Goal: Task Accomplishment & Management: Manage account settings

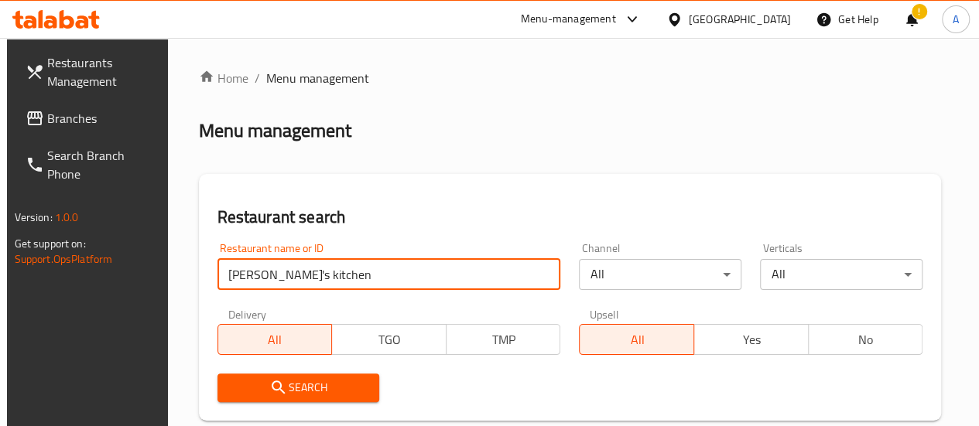
click button "Search" at bounding box center [298, 388] width 162 height 29
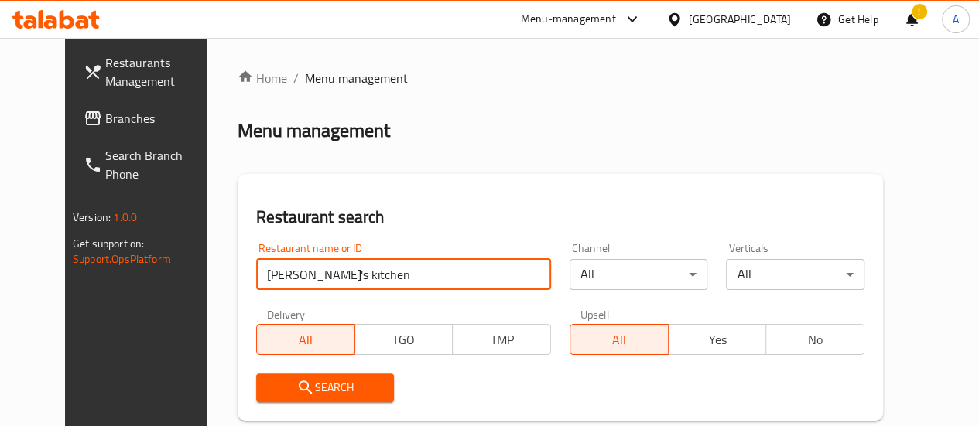
click at [256, 275] on input "[PERSON_NAME]'s kitchen" at bounding box center [403, 274] width 295 height 31
click at [256, 272] on input "[PERSON_NAME]'s kitchen" at bounding box center [403, 274] width 295 height 31
click at [296, 387] on icon "submit" at bounding box center [305, 387] width 19 height 19
drag, startPoint x: 307, startPoint y: 262, endPoint x: 108, endPoint y: 262, distance: 198.8
click at [110, 263] on div "Restaurants Management Branches Search Branch Phone Version: 1.0.0 Get support …" at bounding box center [489, 344] width 849 height 612
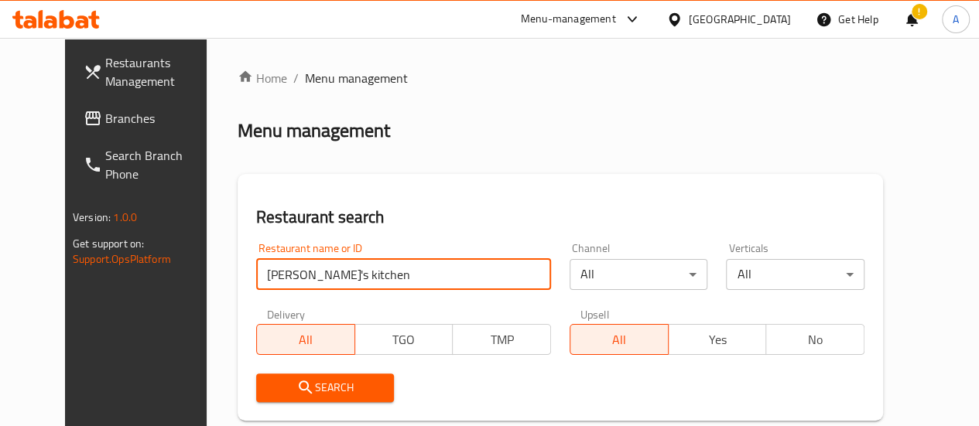
type input "a"
type input "="
click at [314, 384] on span "Search" at bounding box center [325, 387] width 114 height 19
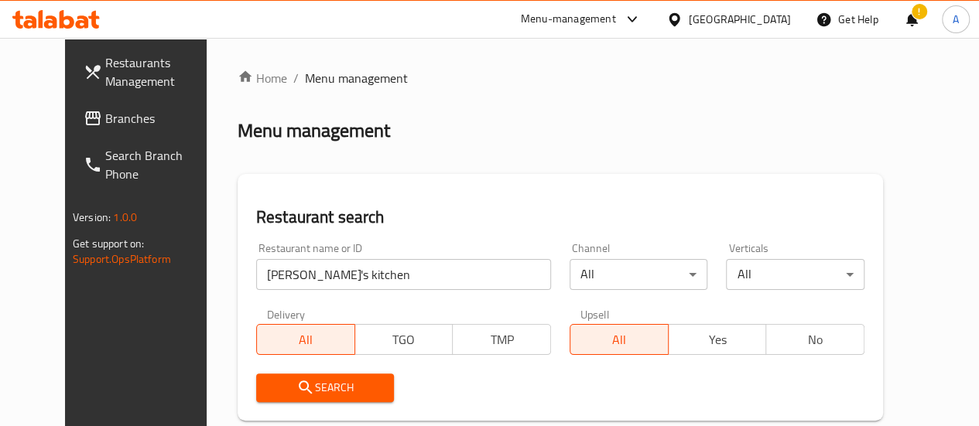
drag, startPoint x: 346, startPoint y: 293, endPoint x: 332, endPoint y: 296, distance: 14.1
click at [342, 288] on div "Restaurant name or ID [PERSON_NAME]'s kitchen Restaurant name or ID" at bounding box center [403, 267] width 313 height 66
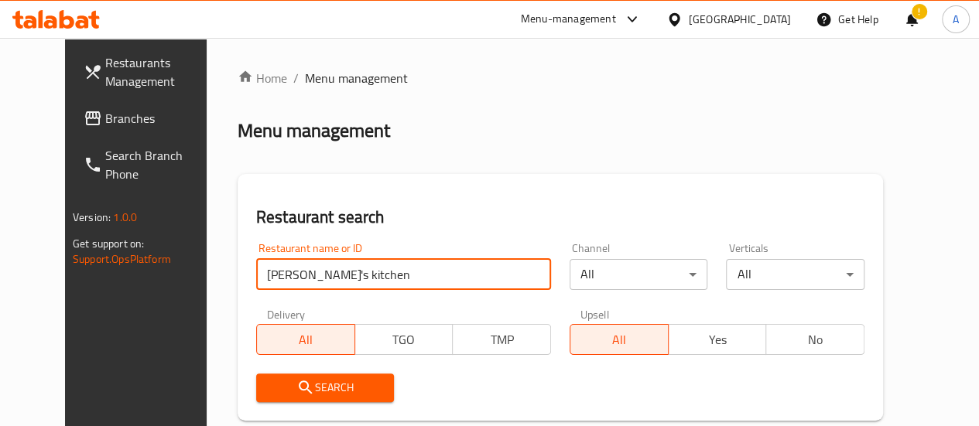
click at [256, 274] on input "[PERSON_NAME]'s kitchen" at bounding box center [403, 274] width 295 height 31
click button "Search" at bounding box center [325, 388] width 138 height 29
type input "[PERSON_NAME]'s kitchen"
drag, startPoint x: 306, startPoint y: 403, endPoint x: 291, endPoint y: 412, distance: 17.0
click at [305, 400] on button "Search" at bounding box center [325, 388] width 138 height 29
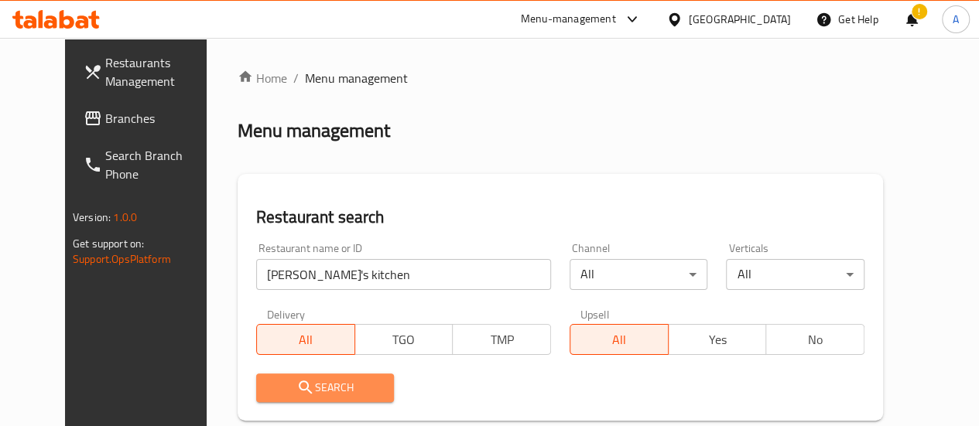
click at [285, 397] on button "Search" at bounding box center [325, 388] width 138 height 29
click at [333, 373] on div "Search" at bounding box center [325, 387] width 157 height 47
click at [330, 272] on input "[PERSON_NAME]'s kitchen" at bounding box center [403, 274] width 295 height 31
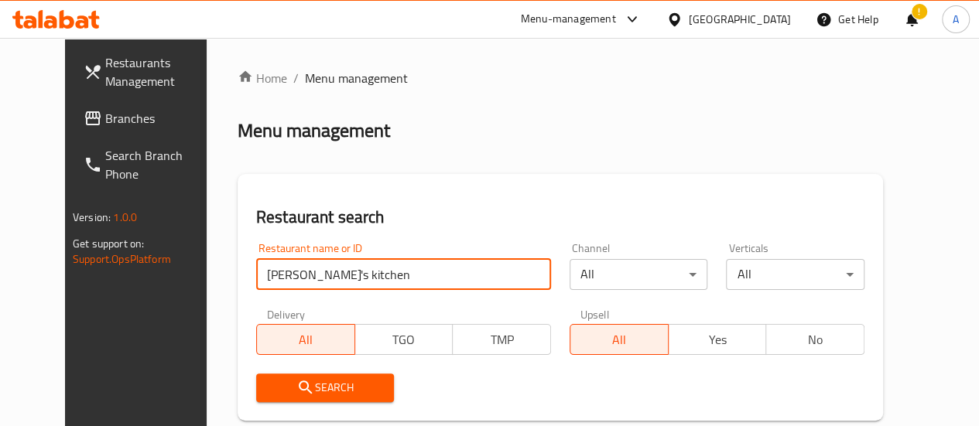
click at [328, 270] on input "[PERSON_NAME]'s kitchen" at bounding box center [403, 274] width 295 height 31
click at [356, 274] on input "[PERSON_NAME]'s kitchen" at bounding box center [403, 274] width 295 height 31
click at [361, 272] on input "[PERSON_NAME]'s kitchen" at bounding box center [403, 274] width 295 height 31
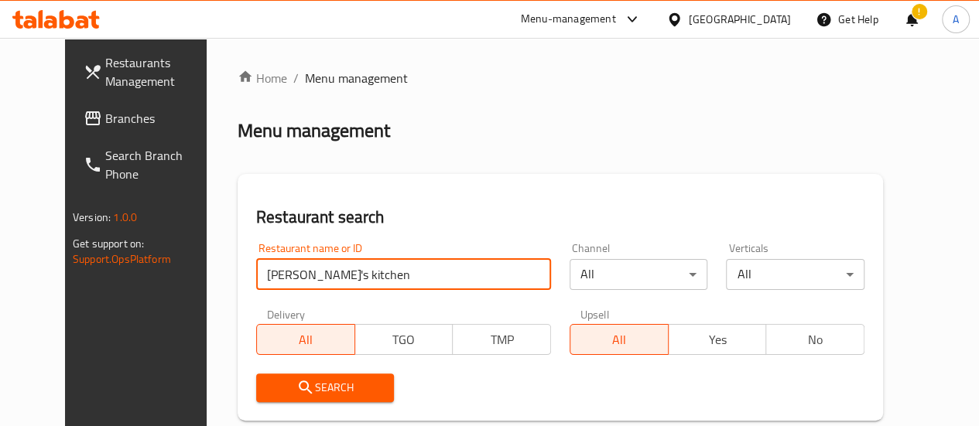
click at [361, 270] on input "[PERSON_NAME]'s kitchen" at bounding box center [403, 274] width 295 height 31
click at [361, 270] on input "search" at bounding box center [403, 274] width 295 height 31
click at [327, 396] on span "Search" at bounding box center [325, 387] width 114 height 19
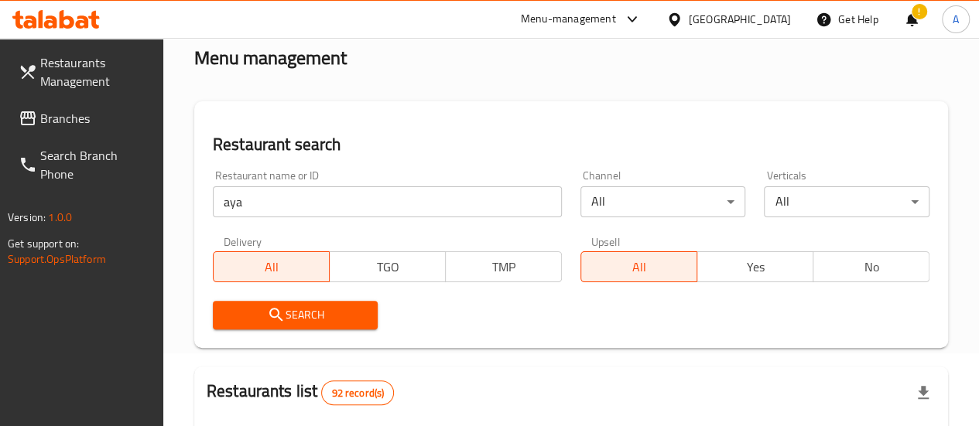
scroll to position [155, 0]
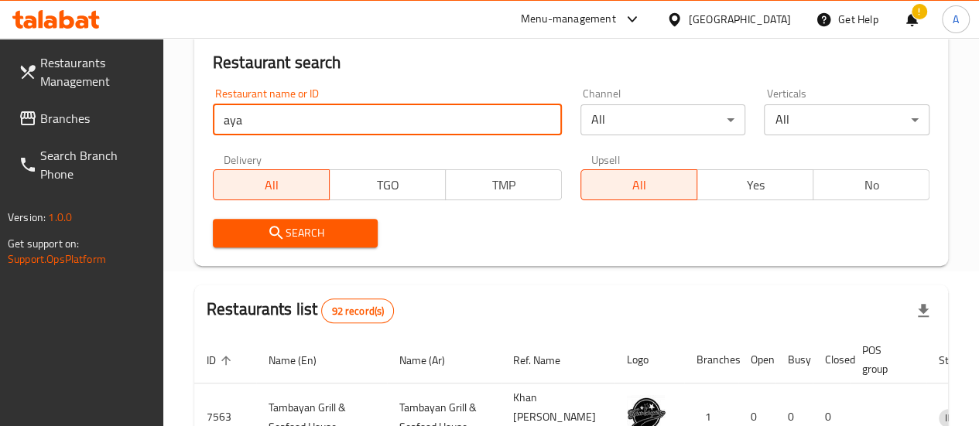
click at [317, 118] on input "aya" at bounding box center [387, 119] width 349 height 31
click button "Search" at bounding box center [296, 233] width 166 height 29
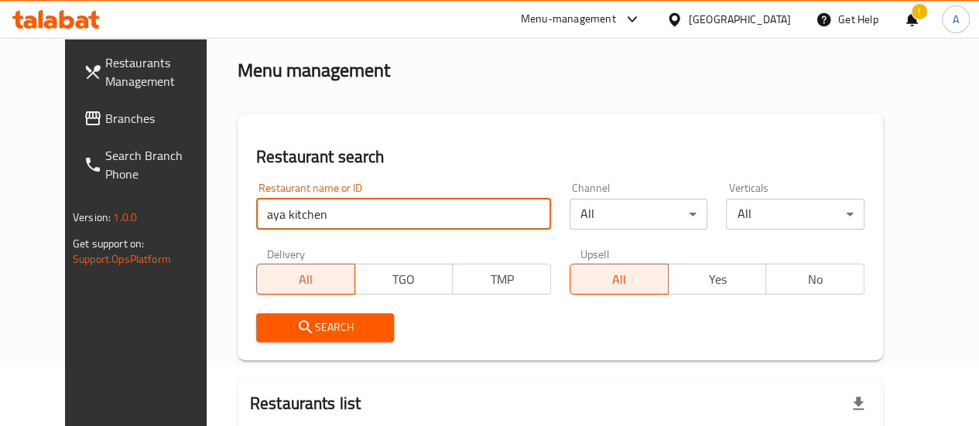
scroll to position [0, 0]
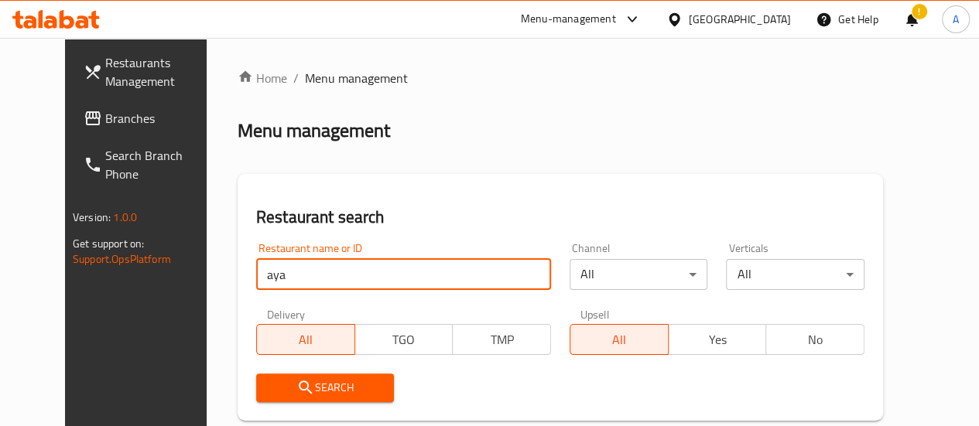
click button "Search" at bounding box center [325, 388] width 138 height 29
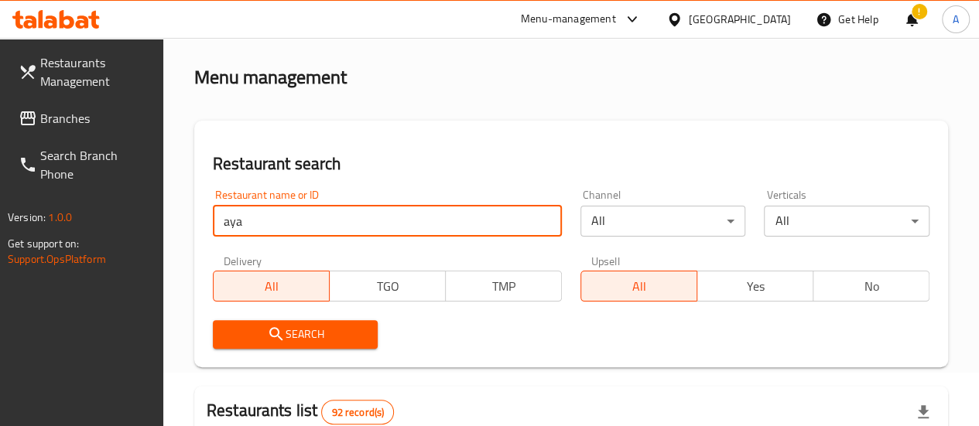
scroll to position [77, 0]
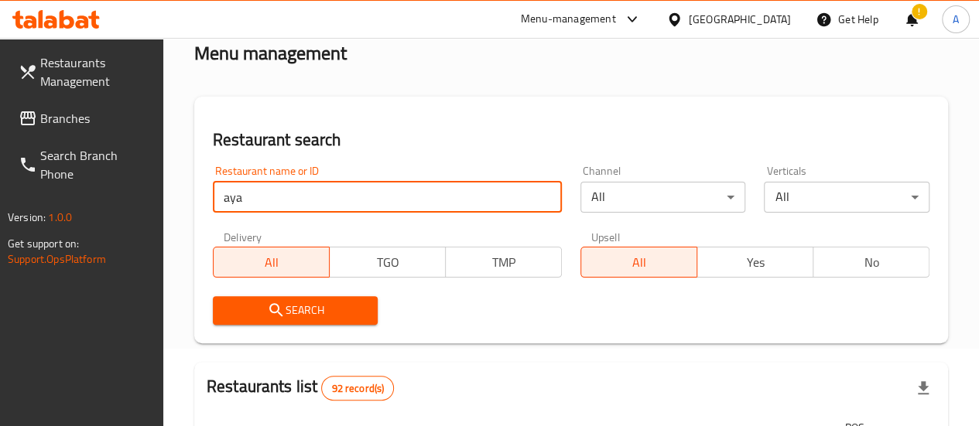
click at [265, 314] on span "Search" at bounding box center [295, 310] width 141 height 19
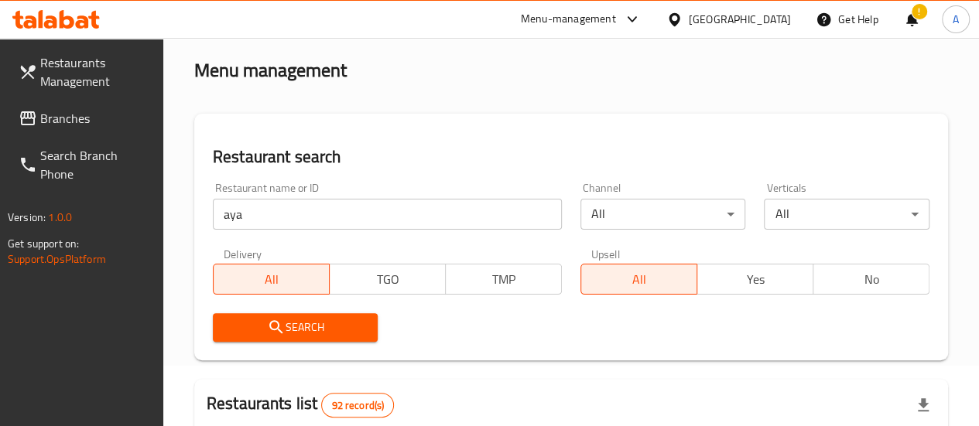
scroll to position [0, 0]
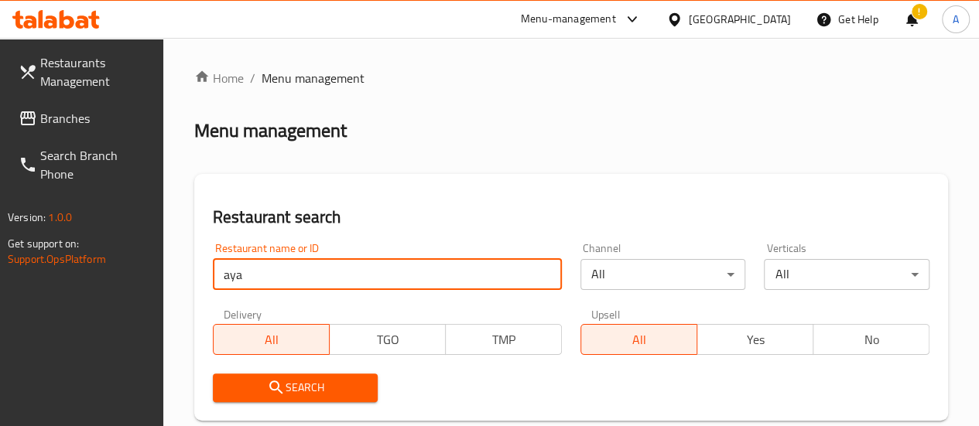
click at [307, 282] on input "aya" at bounding box center [387, 274] width 349 height 31
click button "Search" at bounding box center [296, 388] width 166 height 29
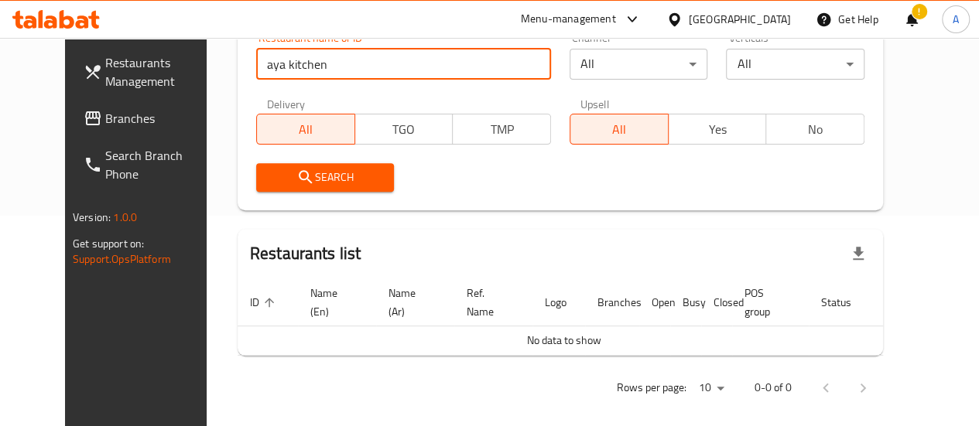
scroll to position [68, 0]
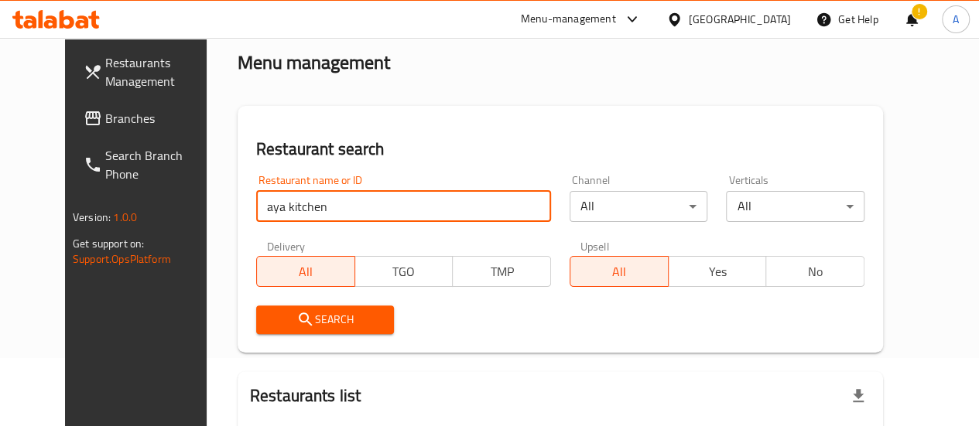
click at [256, 206] on input "aya kitchen" at bounding box center [403, 206] width 295 height 31
click at [296, 315] on icon "submit" at bounding box center [305, 319] width 19 height 19
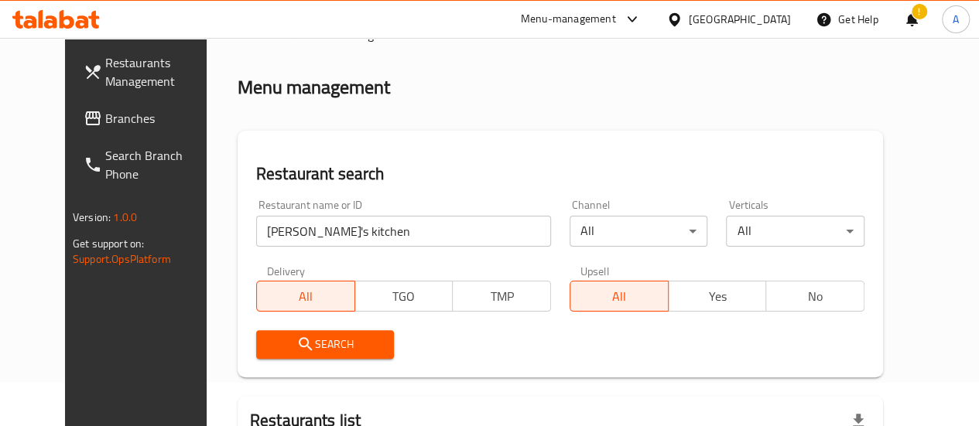
scroll to position [77, 0]
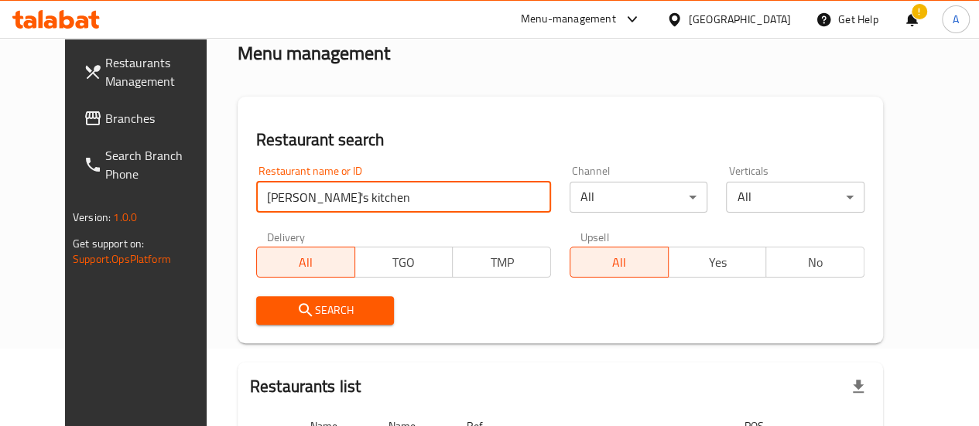
click at [283, 187] on input "[PERSON_NAME]'s kitchen" at bounding box center [403, 197] width 295 height 31
click at [327, 191] on input "[PERSON_NAME]'s kitchen" at bounding box center [403, 197] width 295 height 31
type input "a"
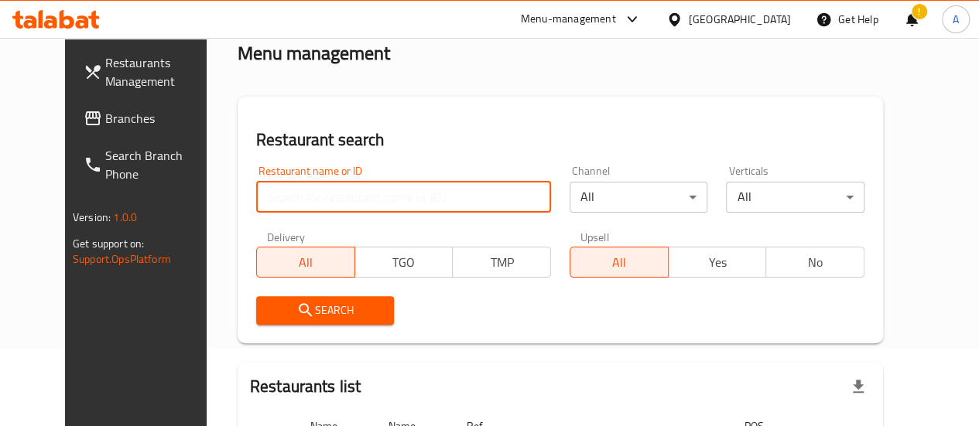
paste input "702081"
type input "702081"
click at [323, 310] on span "Search" at bounding box center [325, 310] width 114 height 19
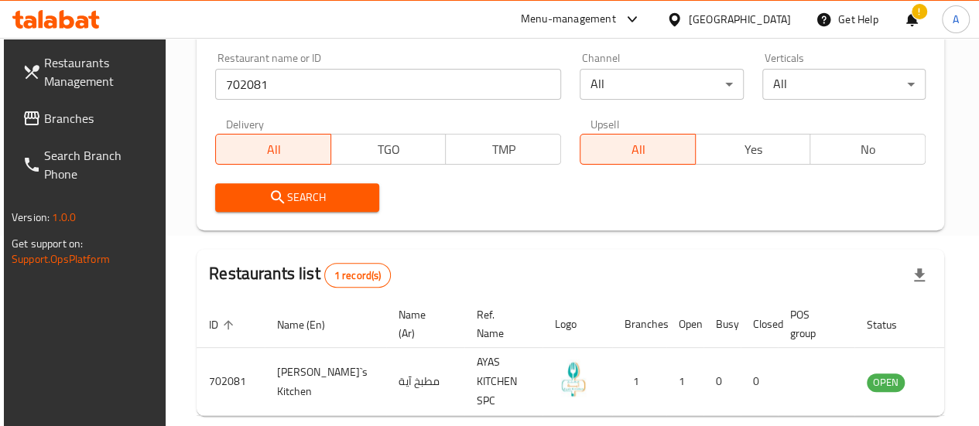
scroll to position [264, 0]
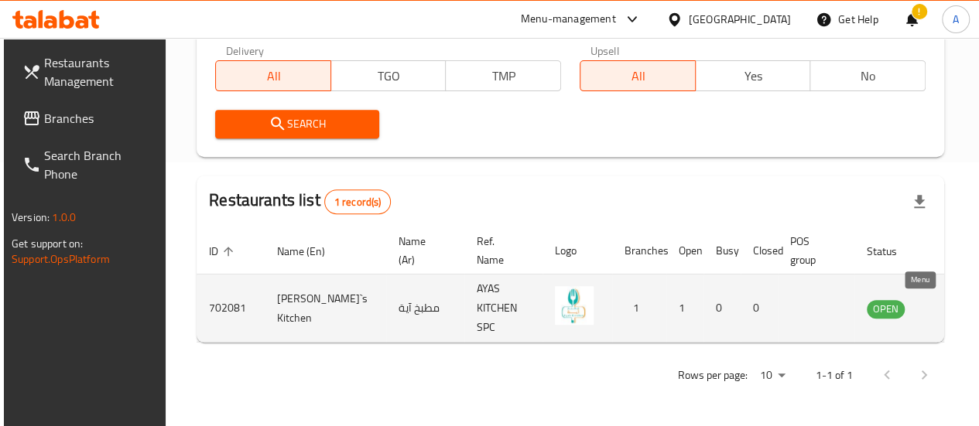
click at [949, 303] on icon "enhanced table" at bounding box center [957, 309] width 17 height 13
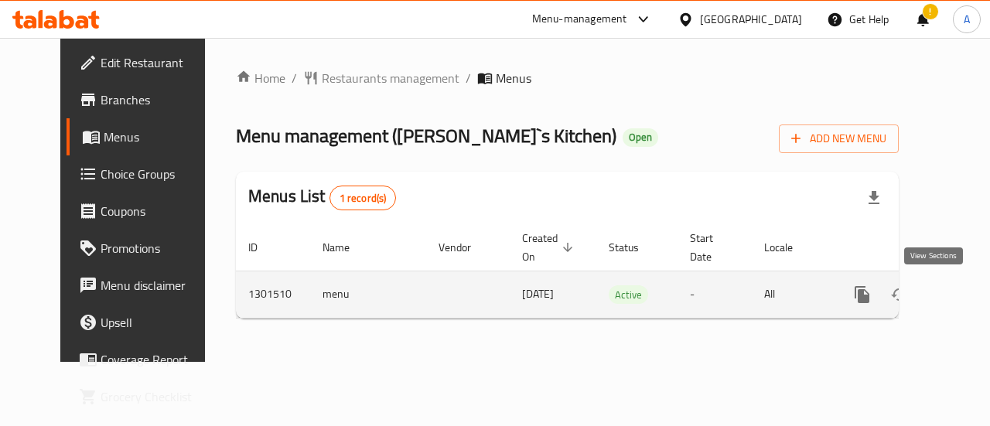
click at [965, 285] on icon "enhanced table" at bounding box center [974, 294] width 19 height 19
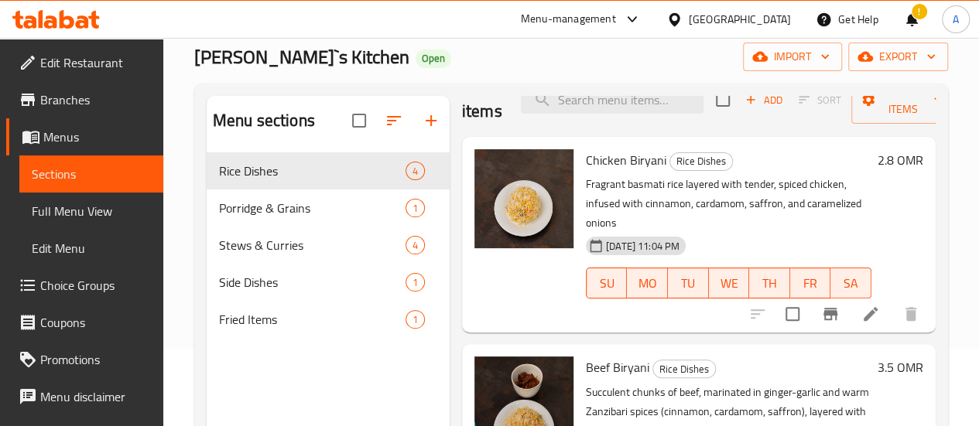
scroll to position [77, 0]
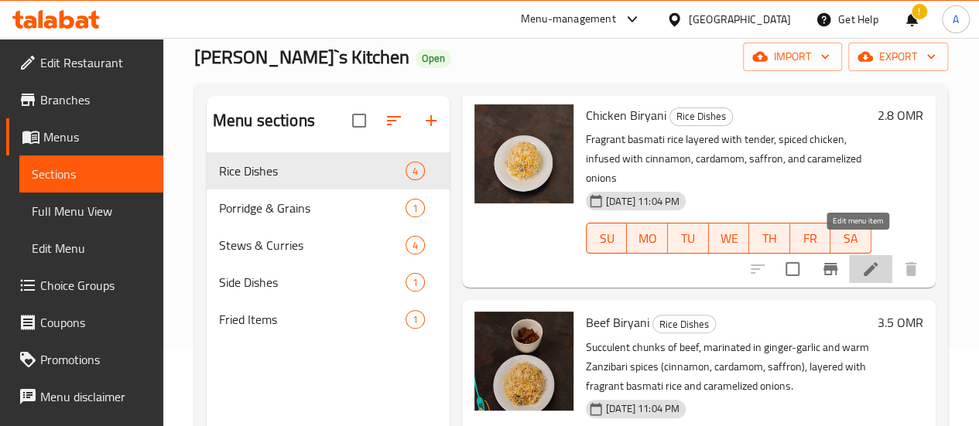
click at [863, 262] on icon at bounding box center [870, 269] width 14 height 14
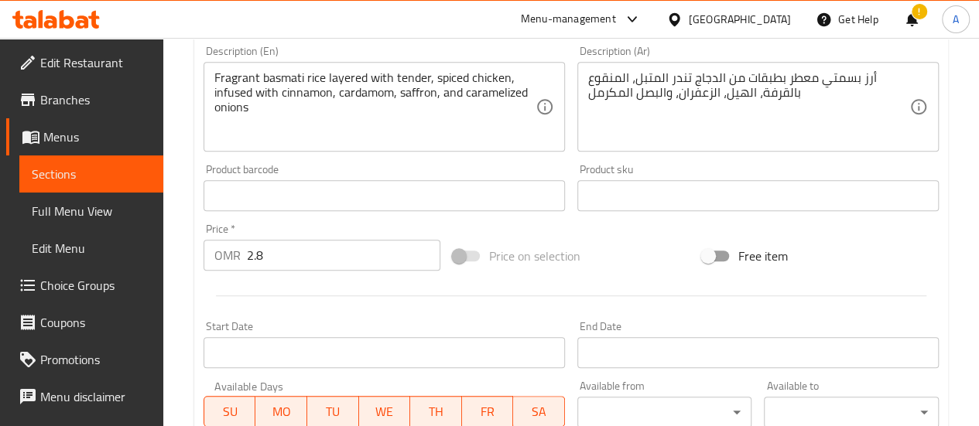
scroll to position [464, 0]
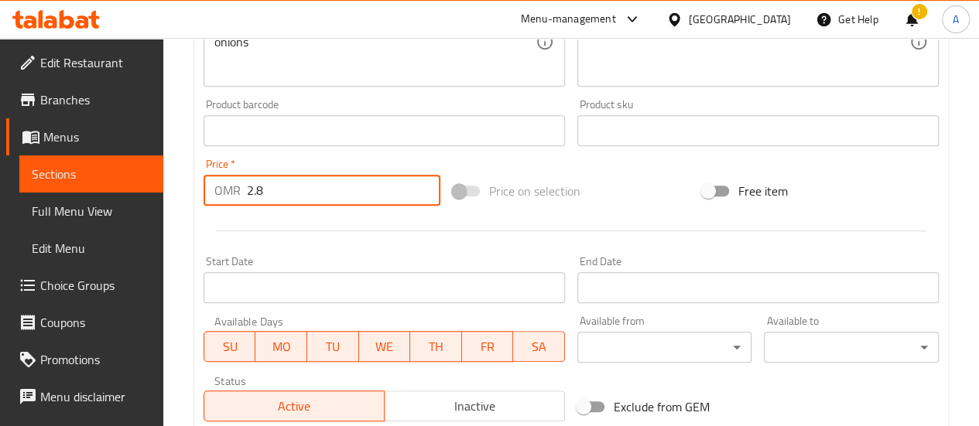
drag, startPoint x: 254, startPoint y: 199, endPoint x: 166, endPoint y: 202, distance: 87.5
click at [221, 200] on div "OMR 2.8 Price *" at bounding box center [321, 190] width 237 height 31
type input "1"
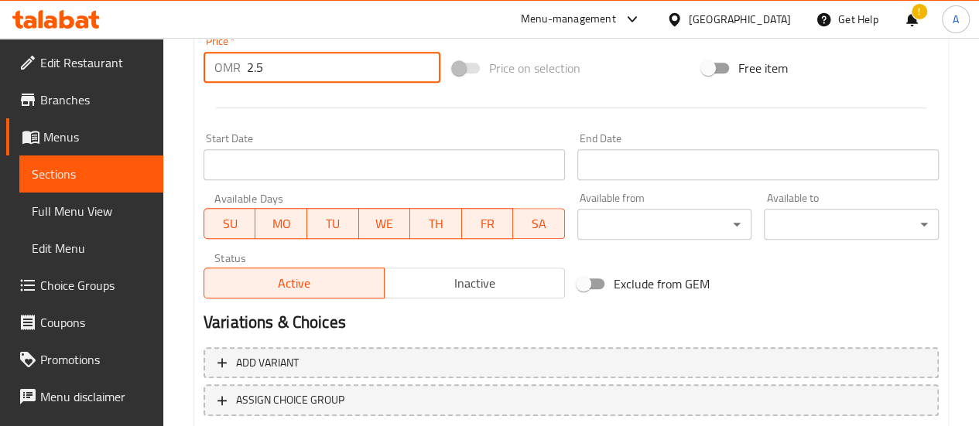
scroll to position [689, 0]
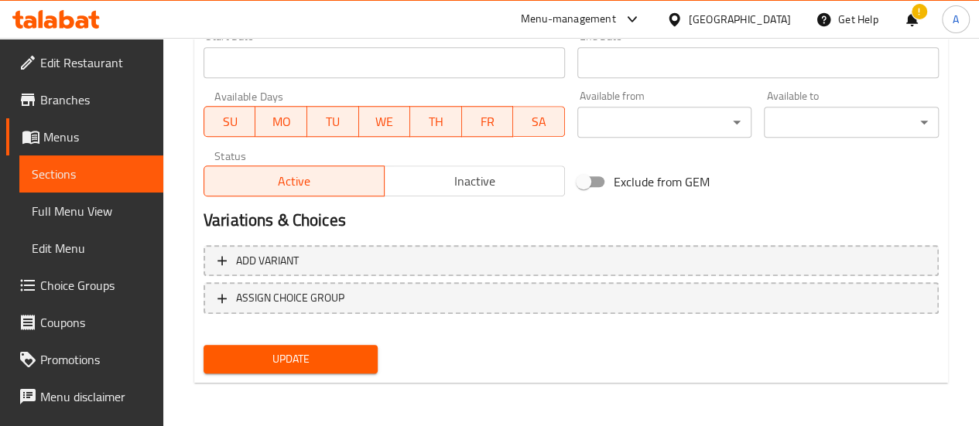
type input "2.5"
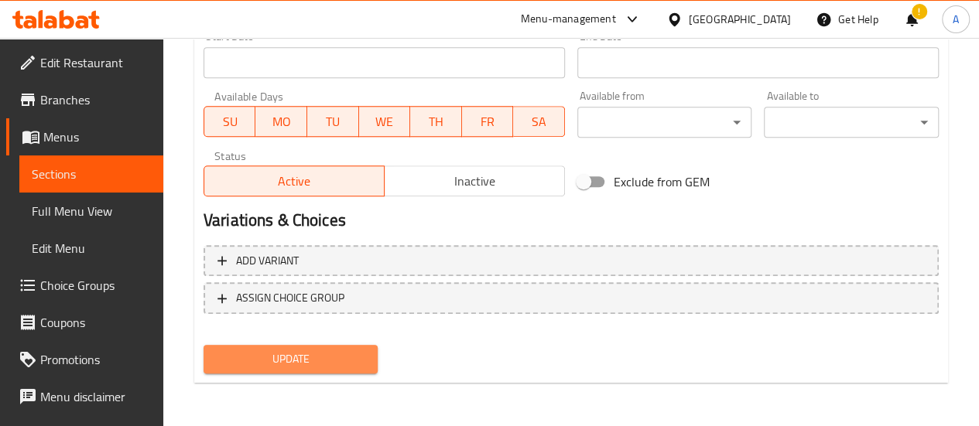
click at [321, 354] on span "Update" at bounding box center [291, 359] width 150 height 19
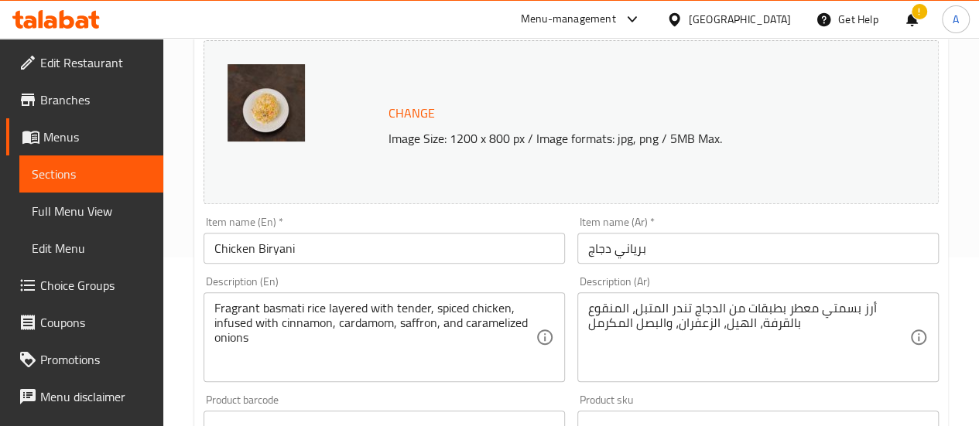
scroll to position [0, 0]
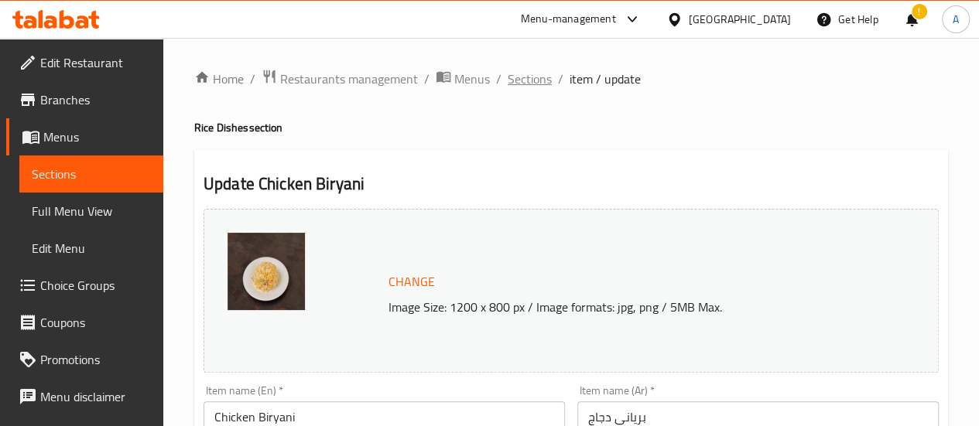
click at [538, 78] on span "Sections" at bounding box center [530, 79] width 44 height 19
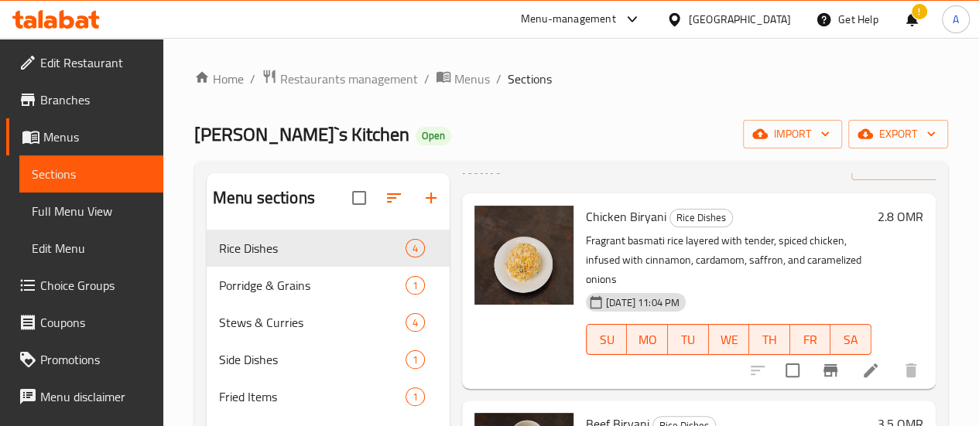
scroll to position [77, 0]
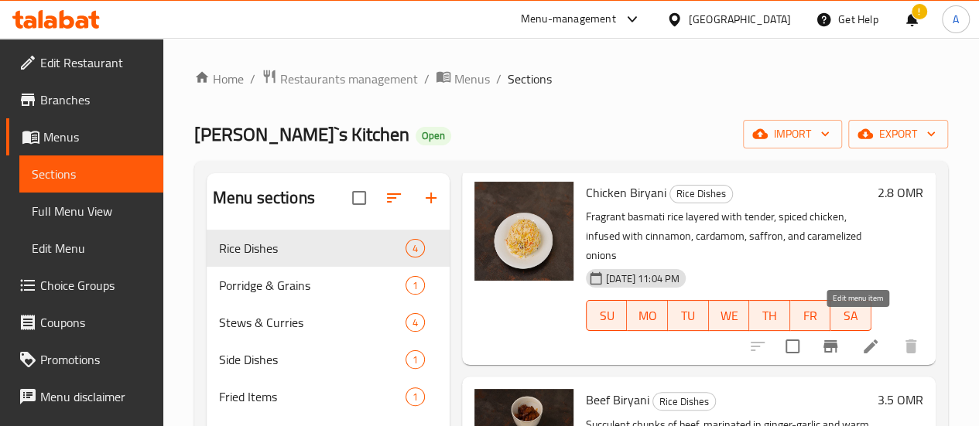
click at [863, 340] on icon at bounding box center [870, 347] width 14 height 14
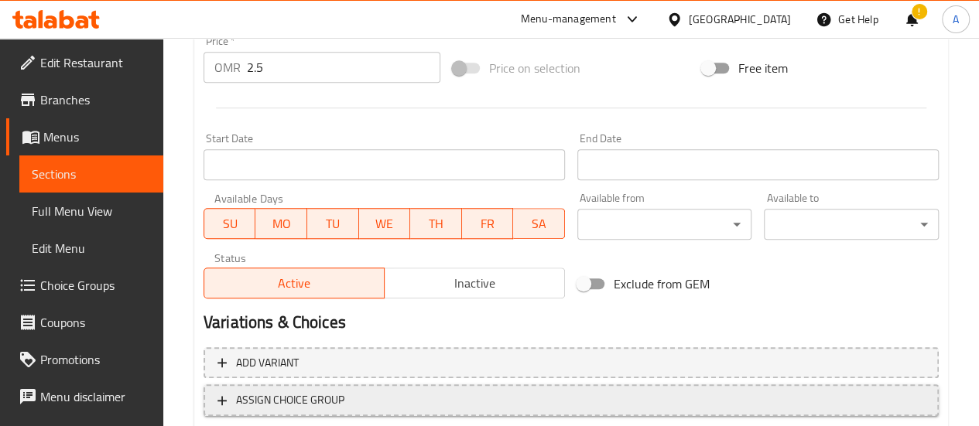
scroll to position [689, 0]
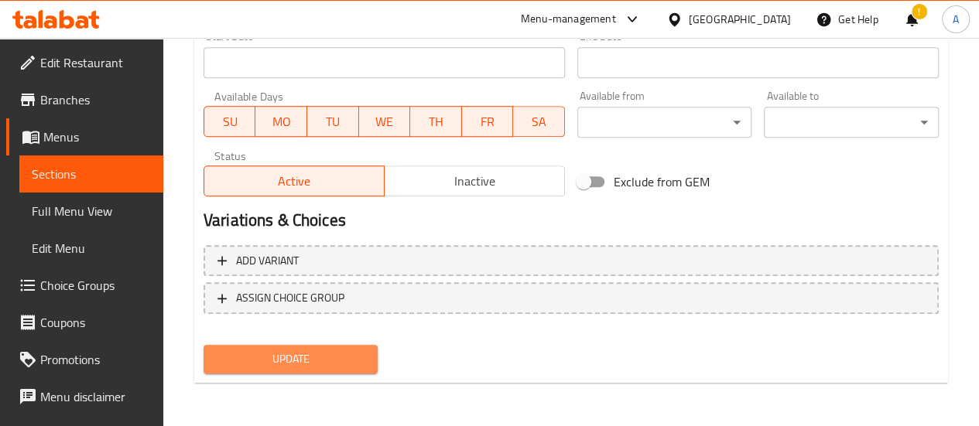
click at [283, 365] on span "Update" at bounding box center [291, 359] width 150 height 19
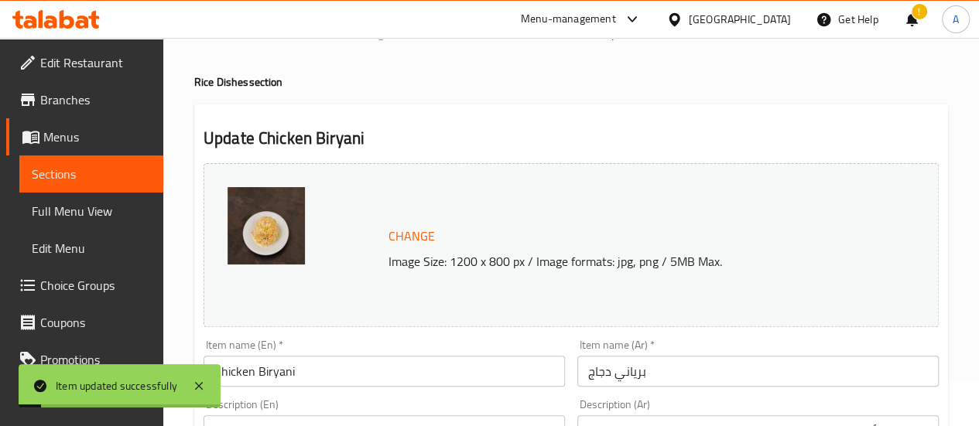
scroll to position [0, 0]
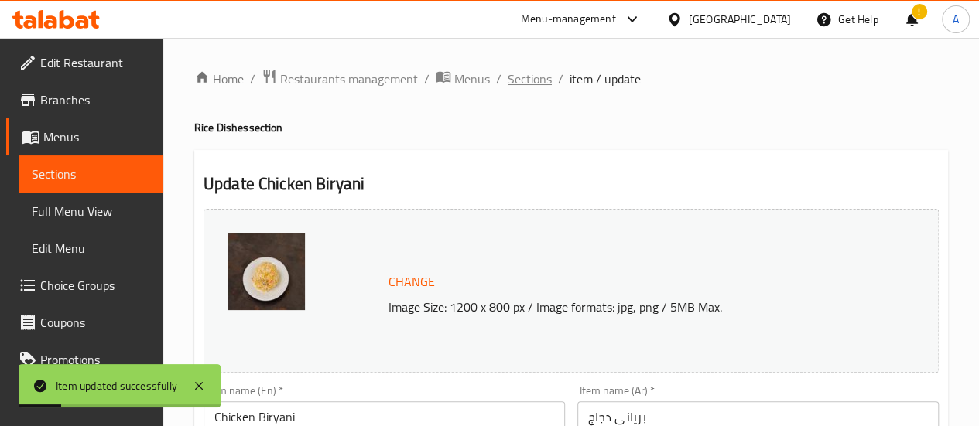
click at [533, 87] on span "Sections" at bounding box center [530, 79] width 44 height 19
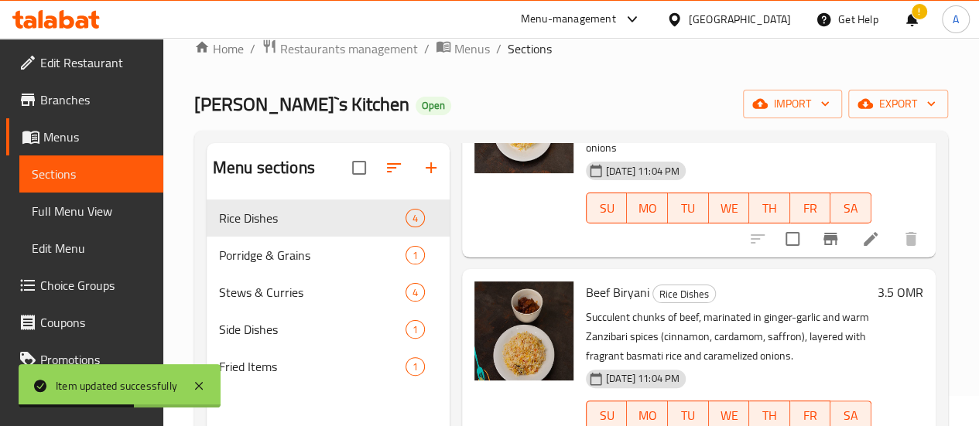
scroll to position [77, 0]
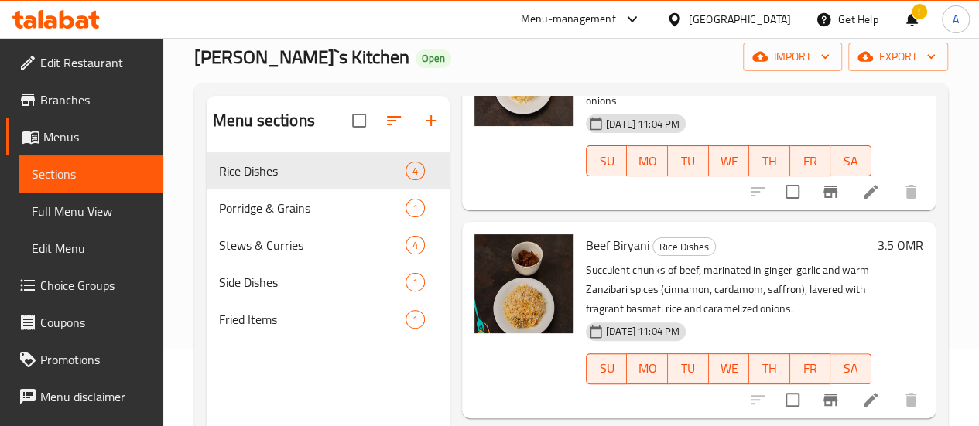
click at [863, 393] on icon at bounding box center [870, 400] width 14 height 14
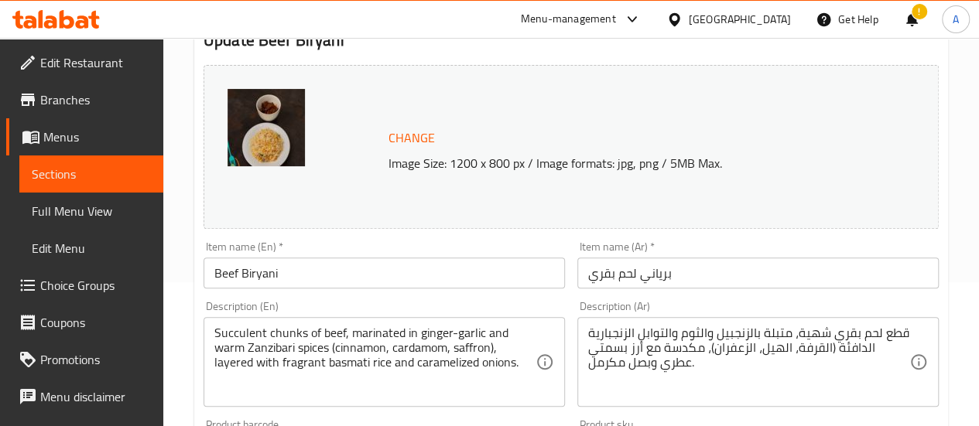
scroll to position [309, 0]
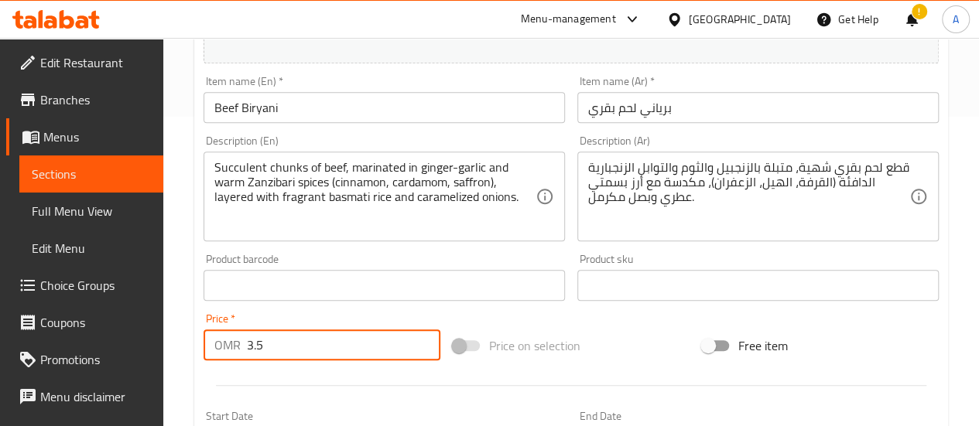
drag, startPoint x: 309, startPoint y: 347, endPoint x: 189, endPoint y: 301, distance: 129.3
click at [200, 309] on div "Price   * OMR 3.5 Price *" at bounding box center [321, 337] width 249 height 60
type input "3.1"
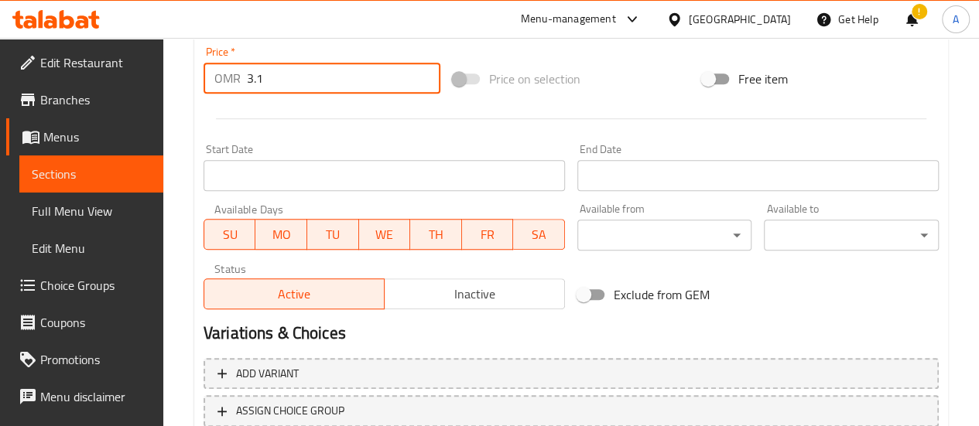
scroll to position [689, 0]
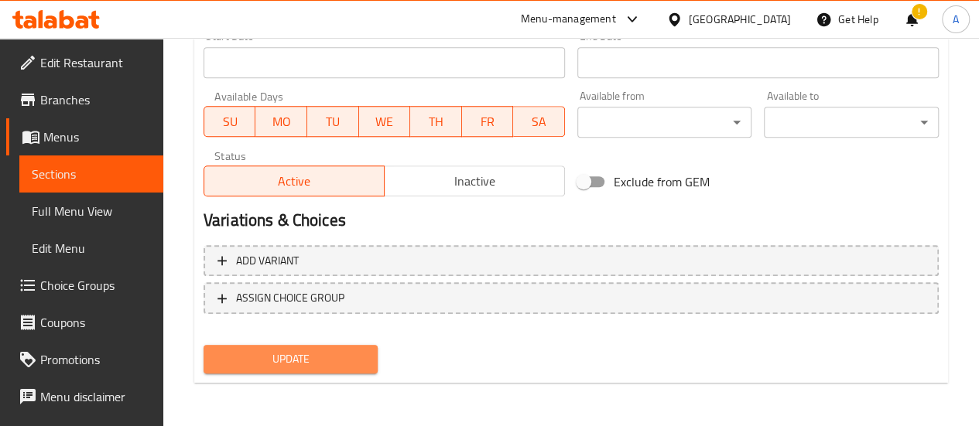
drag, startPoint x: 283, startPoint y: 364, endPoint x: 392, endPoint y: 249, distance: 158.2
click at [283, 363] on span "Update" at bounding box center [291, 359] width 150 height 19
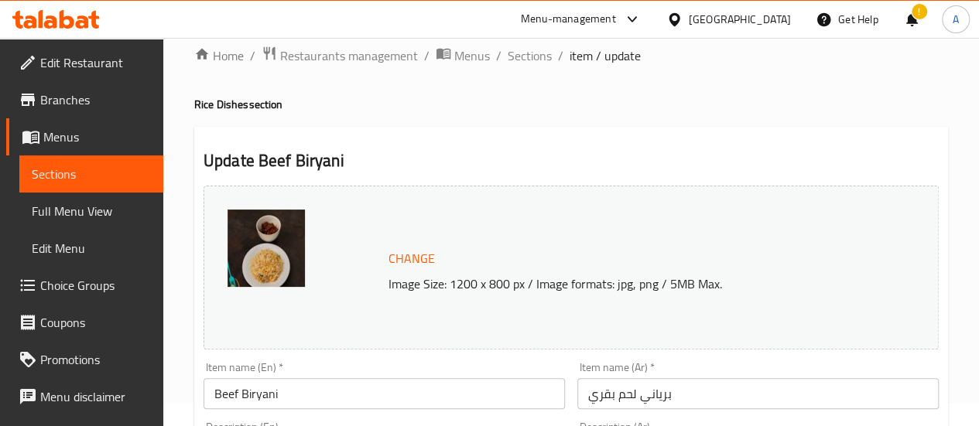
scroll to position [0, 0]
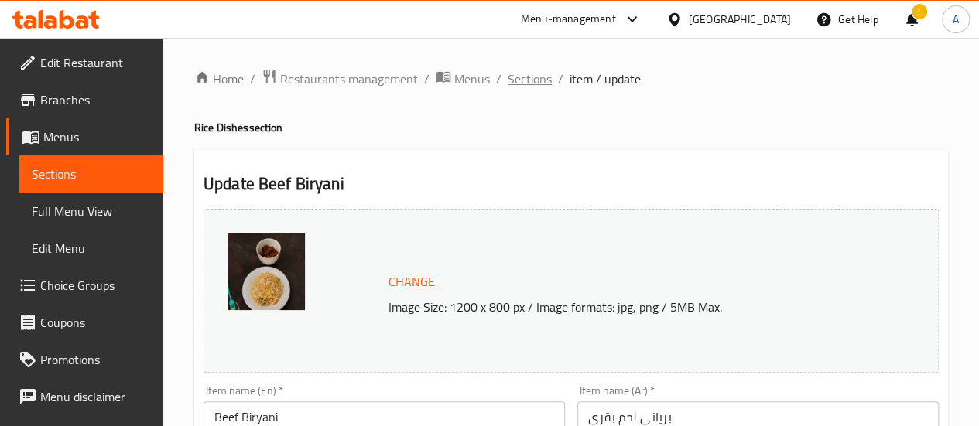
click at [551, 82] on ol "Home / Restaurants management / Menus / Sections / item / update" at bounding box center [571, 79] width 754 height 20
click at [532, 80] on span "Sections" at bounding box center [530, 79] width 44 height 19
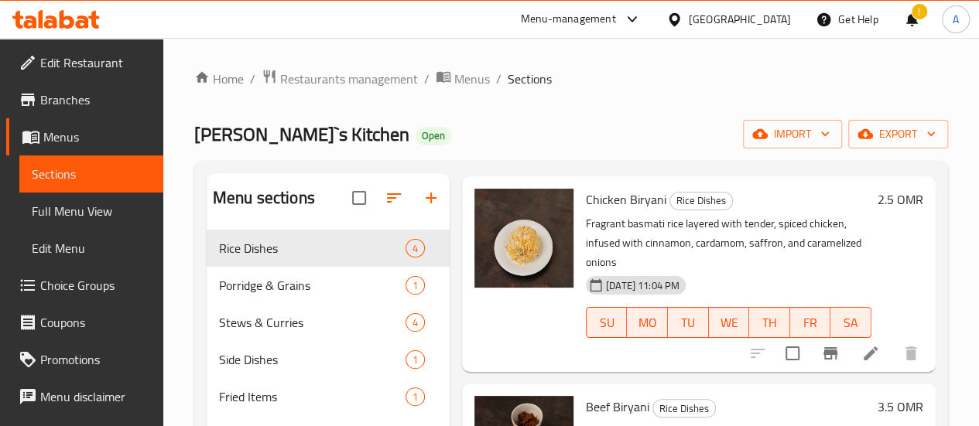
scroll to position [232, 0]
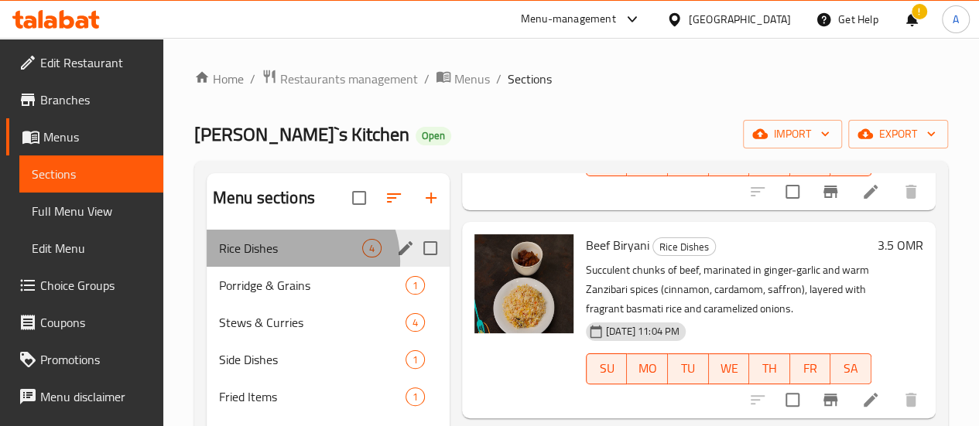
drag, startPoint x: 300, startPoint y: 284, endPoint x: 288, endPoint y: 286, distance: 12.6
click at [300, 267] on div "Rice Dishes 4" at bounding box center [328, 248] width 243 height 37
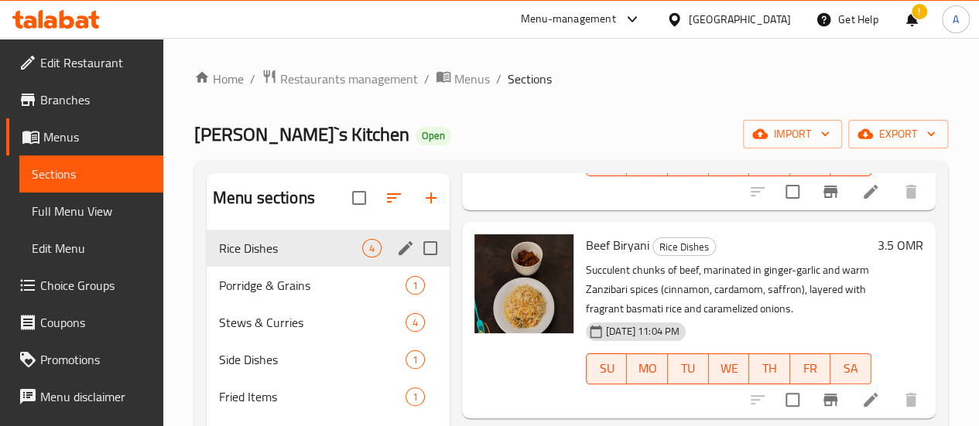
click at [258, 258] on span "Rice Dishes" at bounding box center [290, 248] width 143 height 19
click at [266, 295] on span "Porridge & Grains" at bounding box center [290, 285] width 143 height 19
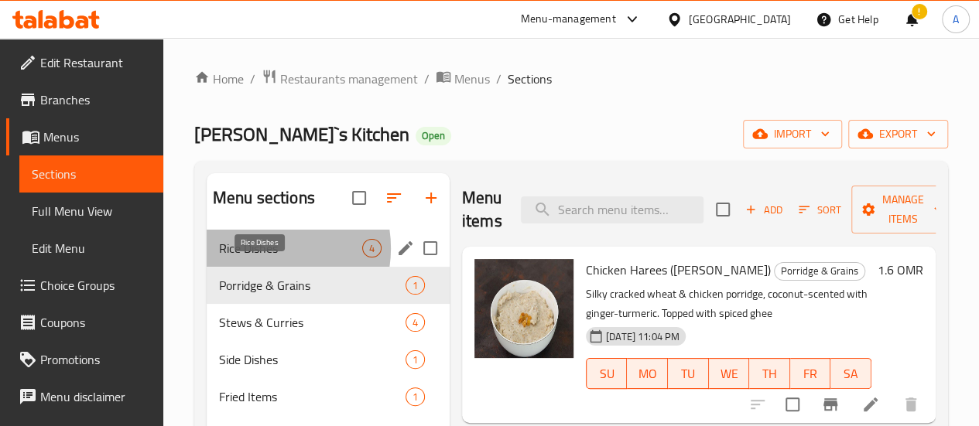
click at [262, 258] on span "Rice Dishes" at bounding box center [290, 248] width 143 height 19
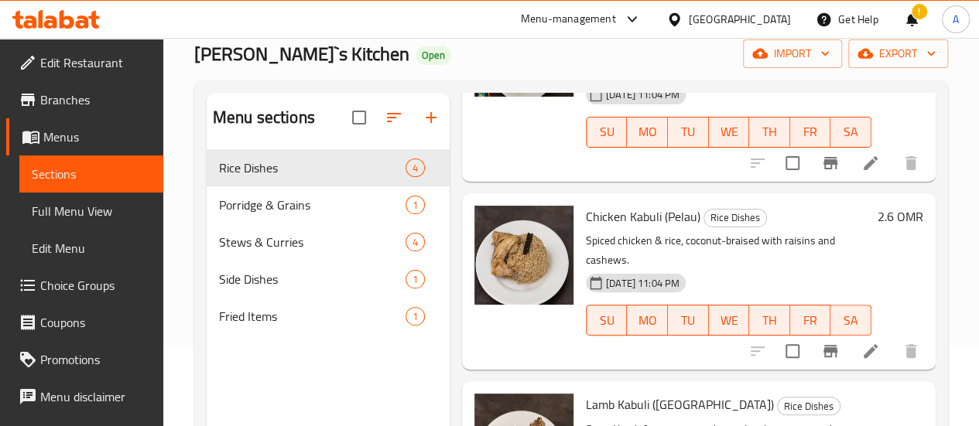
scroll to position [155, 0]
